Goal: Check status: Check status

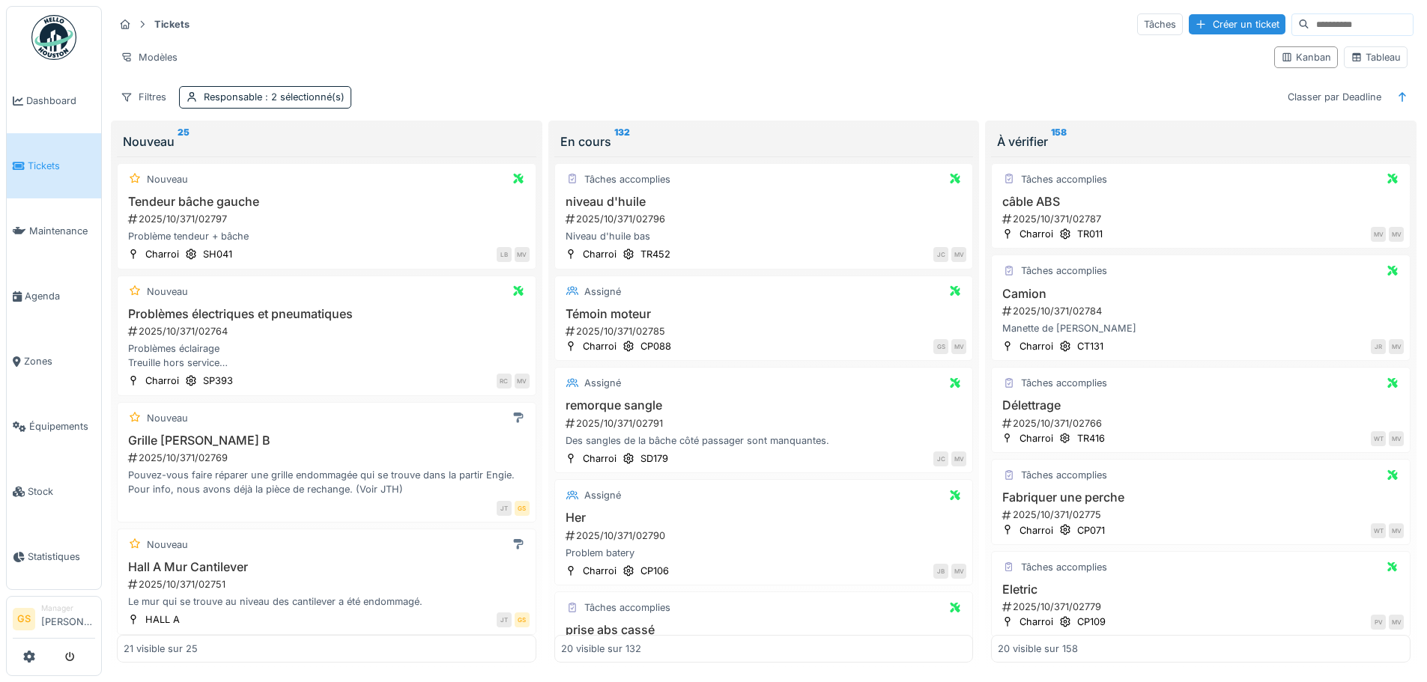
click at [47, 163] on span "Tickets" at bounding box center [61, 166] width 67 height 14
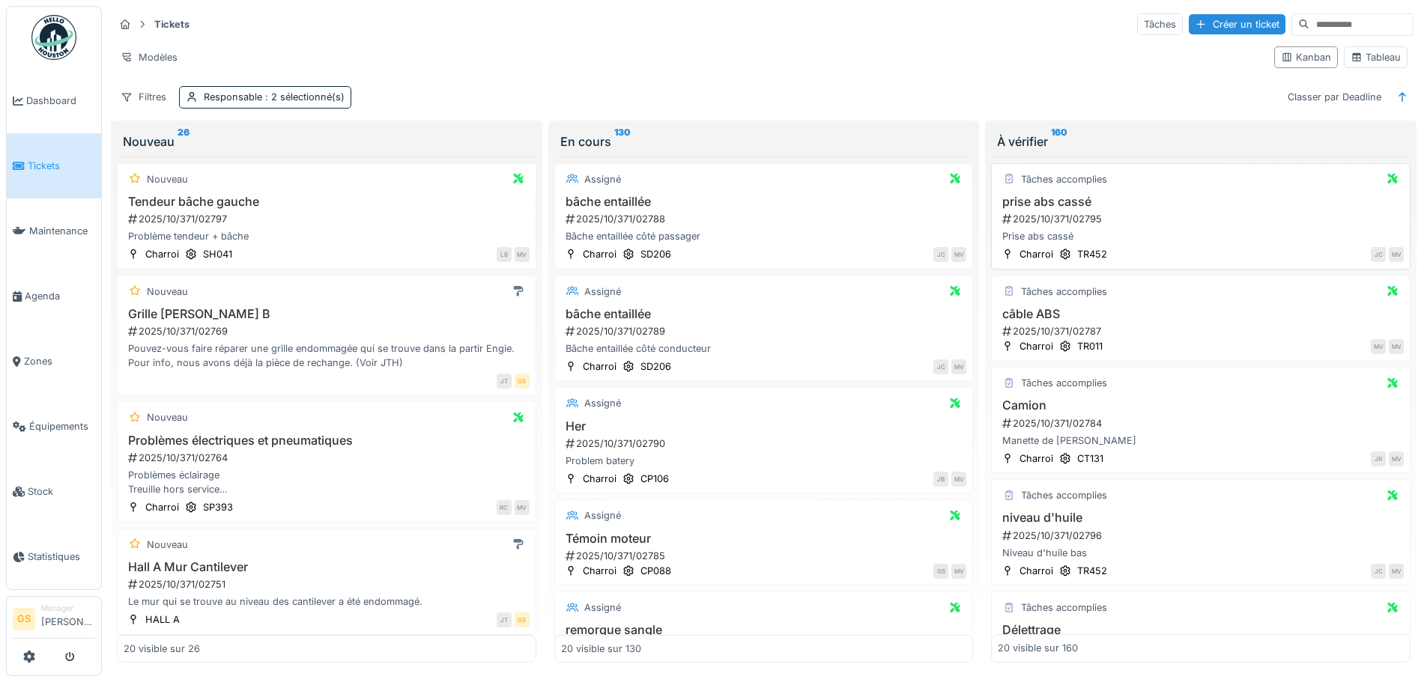
click at [1031, 219] on div "2025/10/371/02795" at bounding box center [1202, 219] width 403 height 14
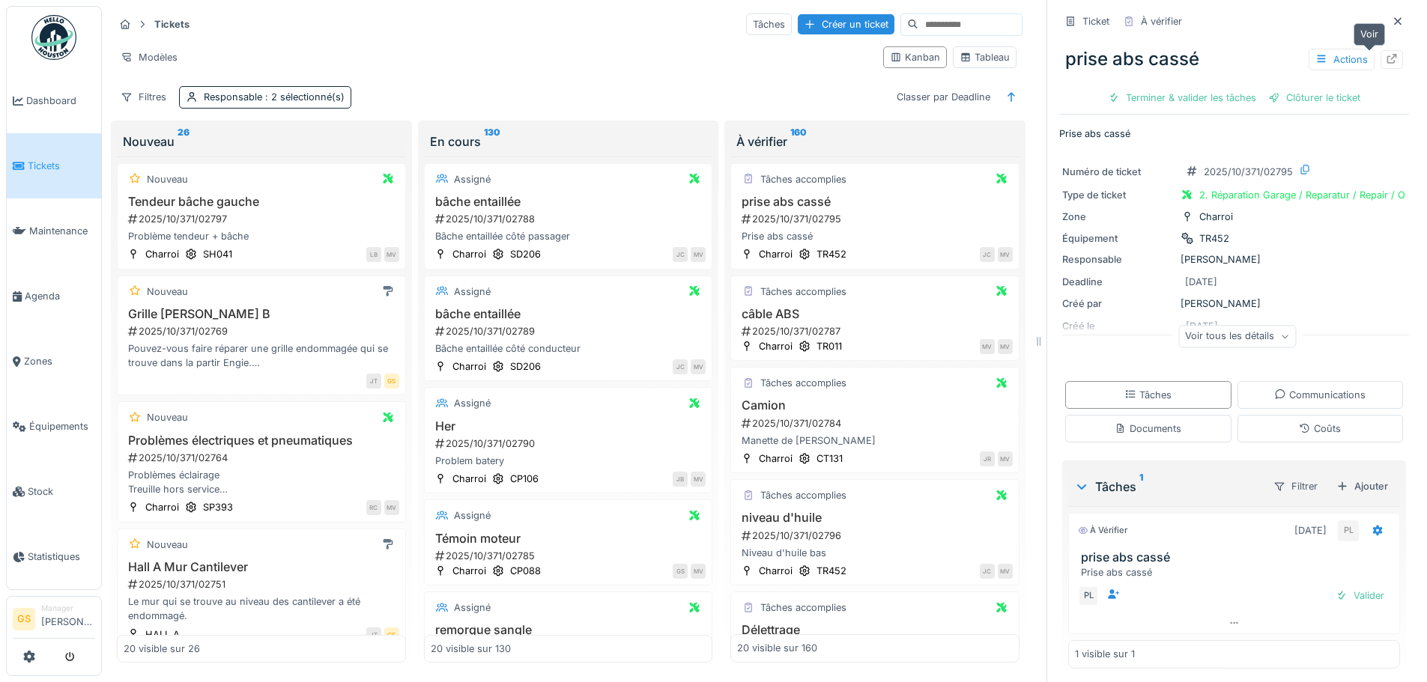
click at [1387, 60] on icon at bounding box center [1392, 59] width 10 height 10
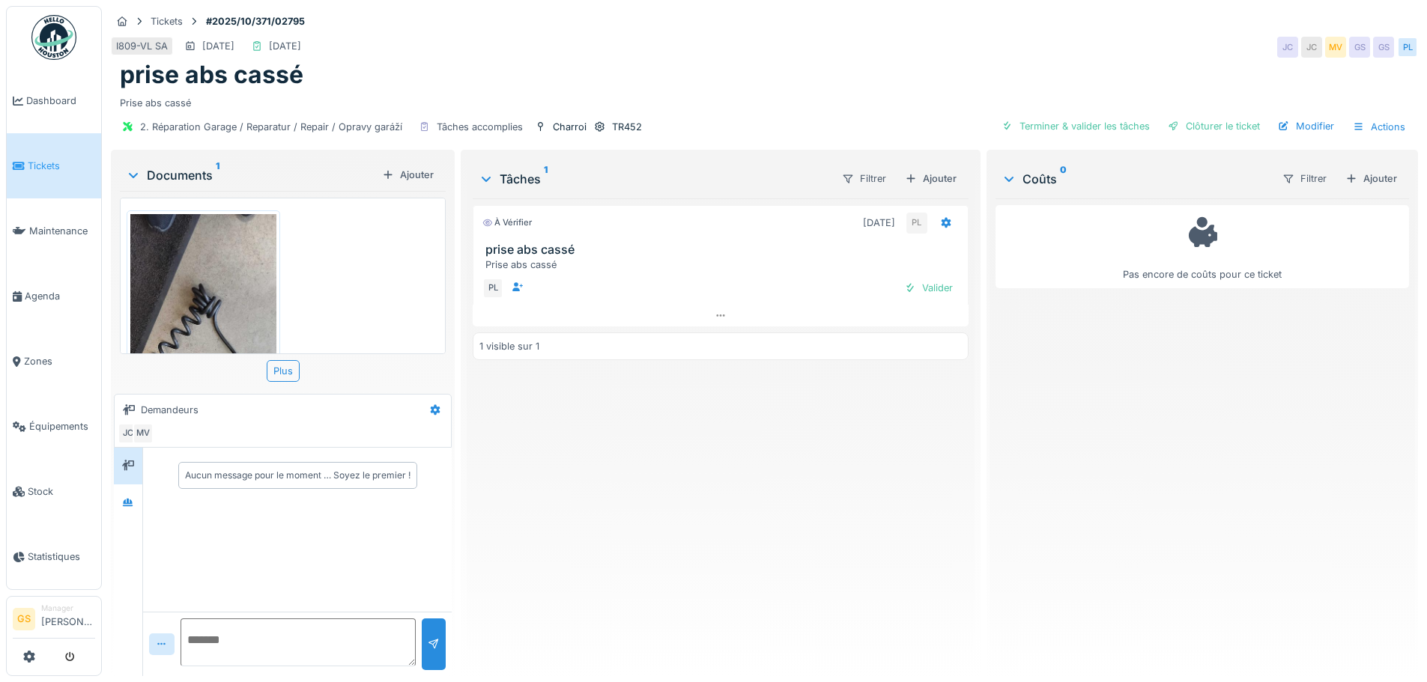
click at [25, 159] on li "Tickets" at bounding box center [54, 166] width 82 height 14
